Goal: Task Accomplishment & Management: Manage account settings

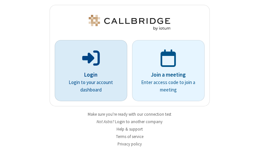
click at [88, 75] on p "Login" at bounding box center [91, 75] width 54 height 8
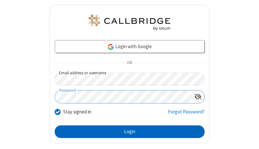
click at [127, 132] on button "Login" at bounding box center [130, 132] width 150 height 13
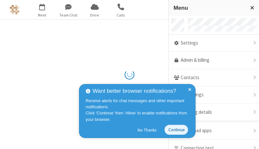
click at [211, 61] on link "Admin & billing" at bounding box center [214, 60] width 90 height 17
